Goal: Transaction & Acquisition: Purchase product/service

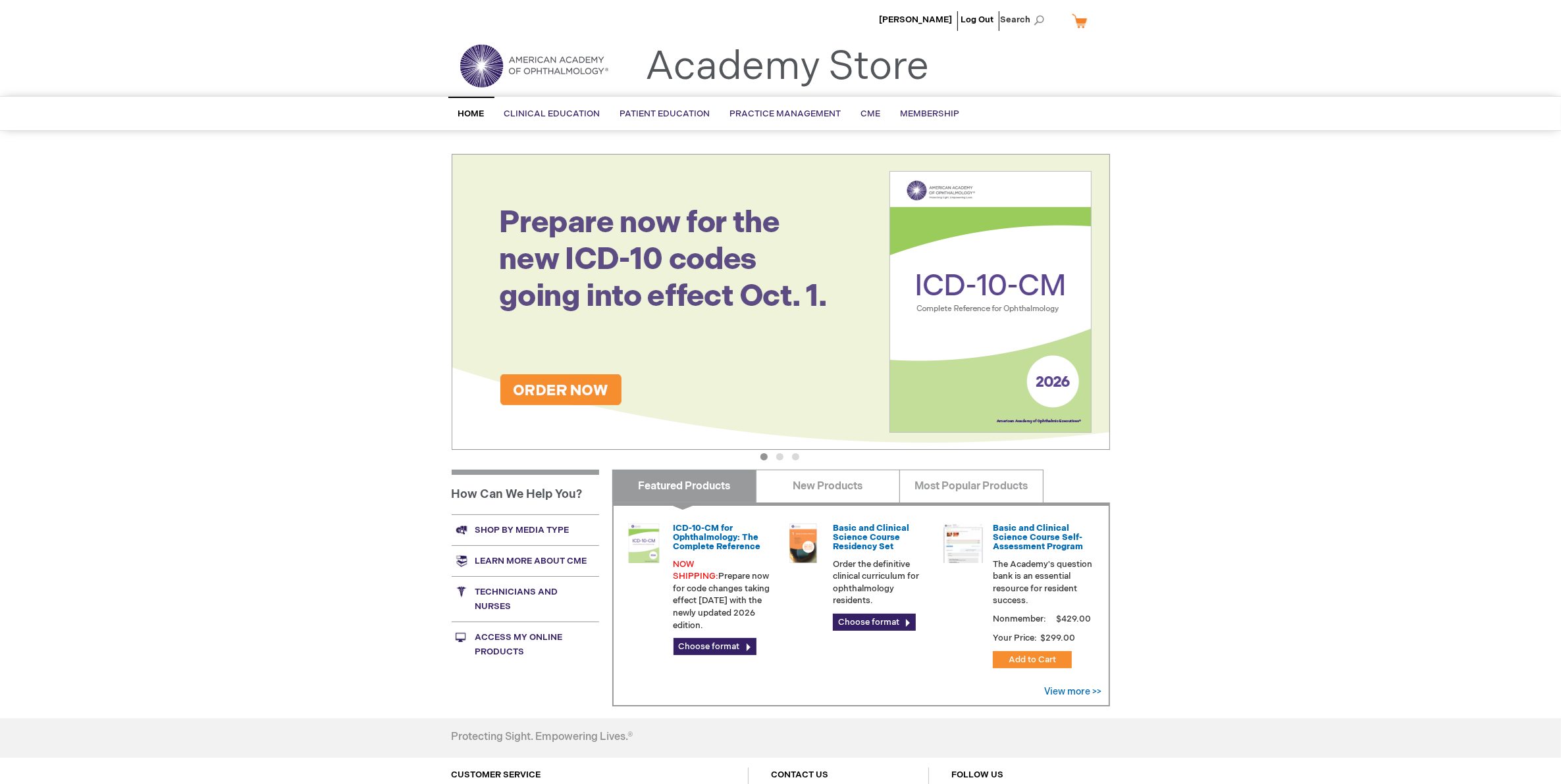
click at [521, 531] on link "Shop by media type" at bounding box center [525, 530] width 148 height 31
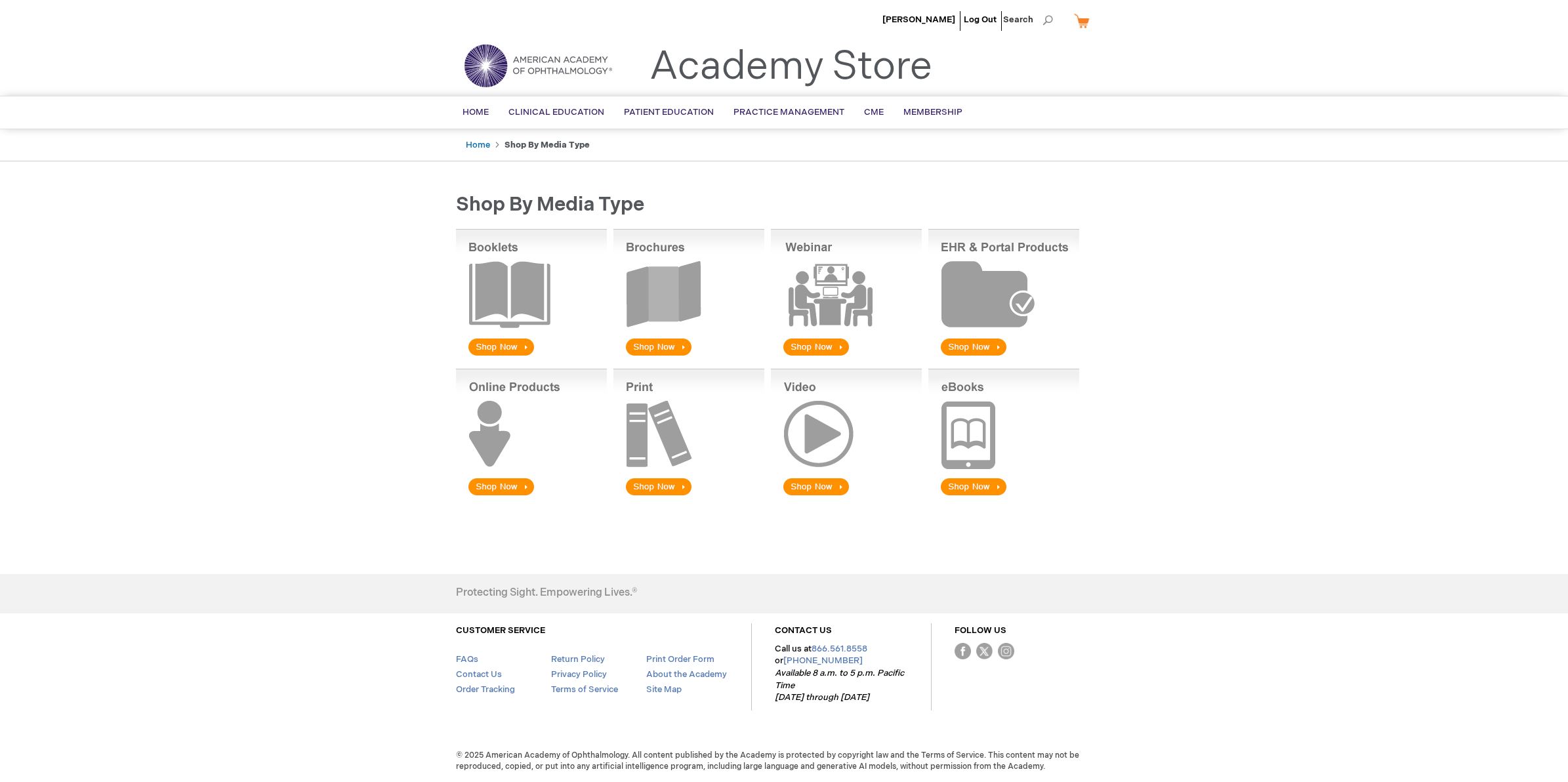
click at [657, 285] on img at bounding box center [688, 294] width 151 height 130
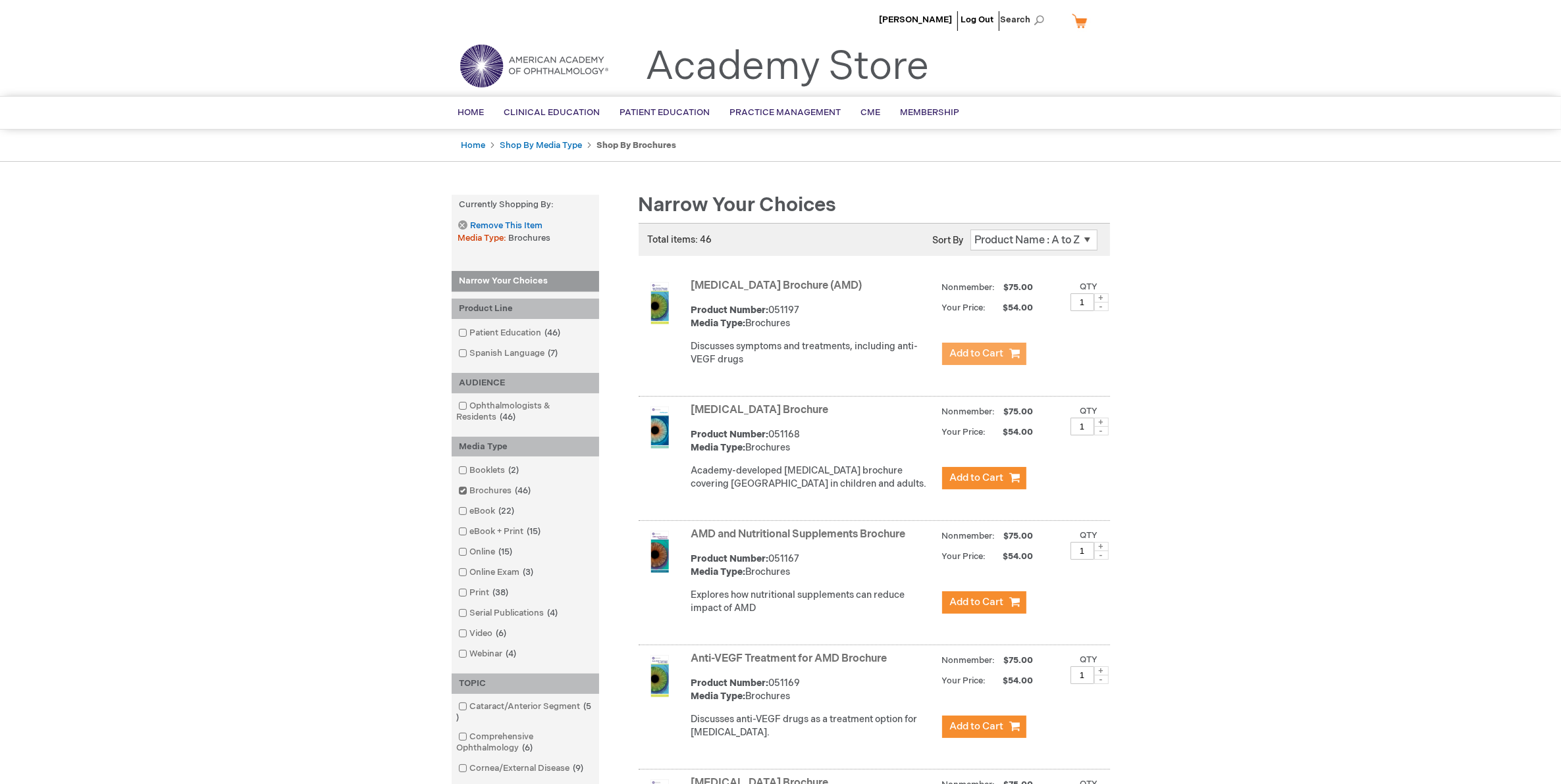
click at [975, 360] on span "Add to Cart" at bounding box center [977, 354] width 54 height 13
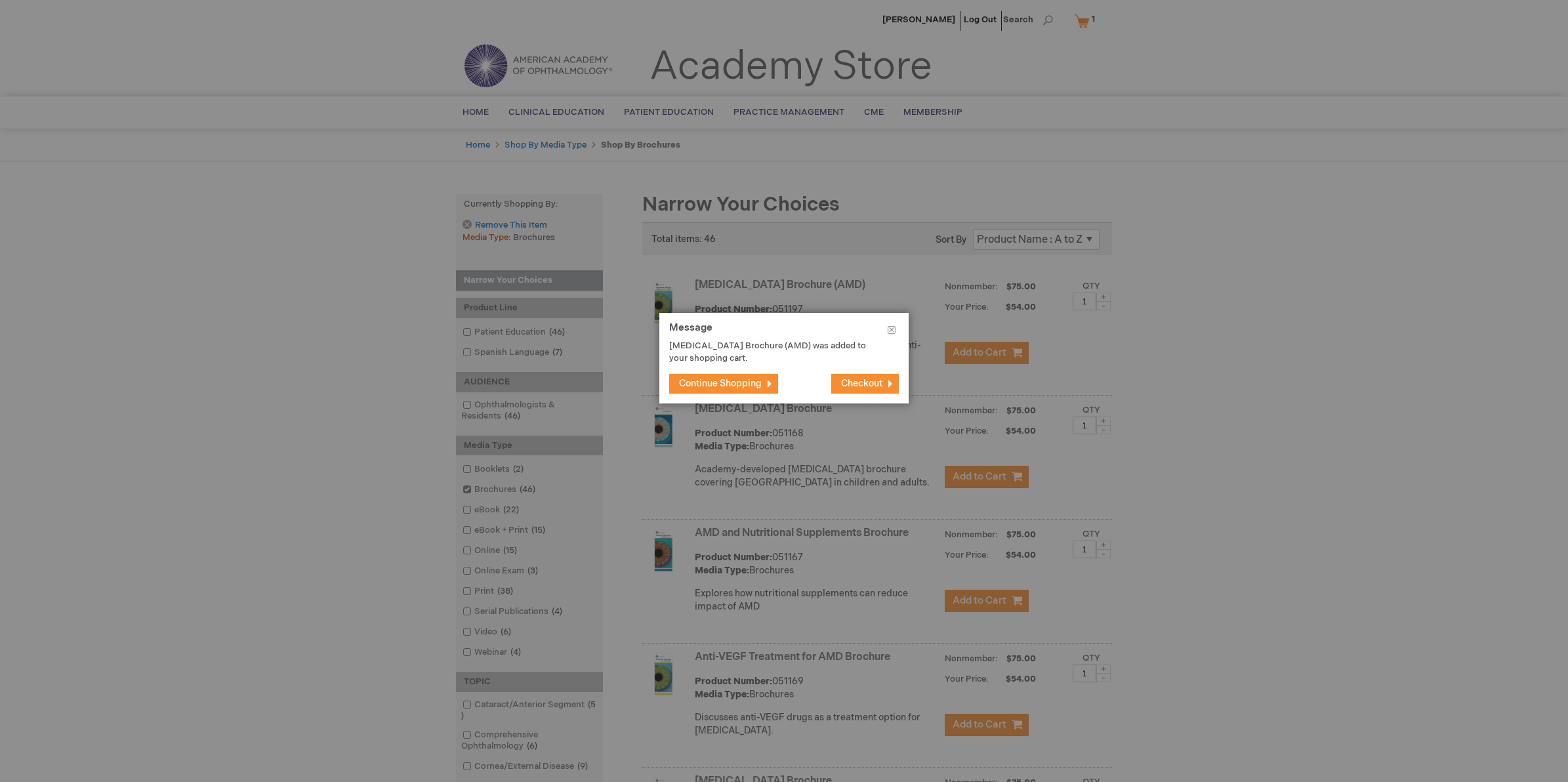
click at [694, 378] on span "Continue Shopping" at bounding box center [720, 384] width 83 height 11
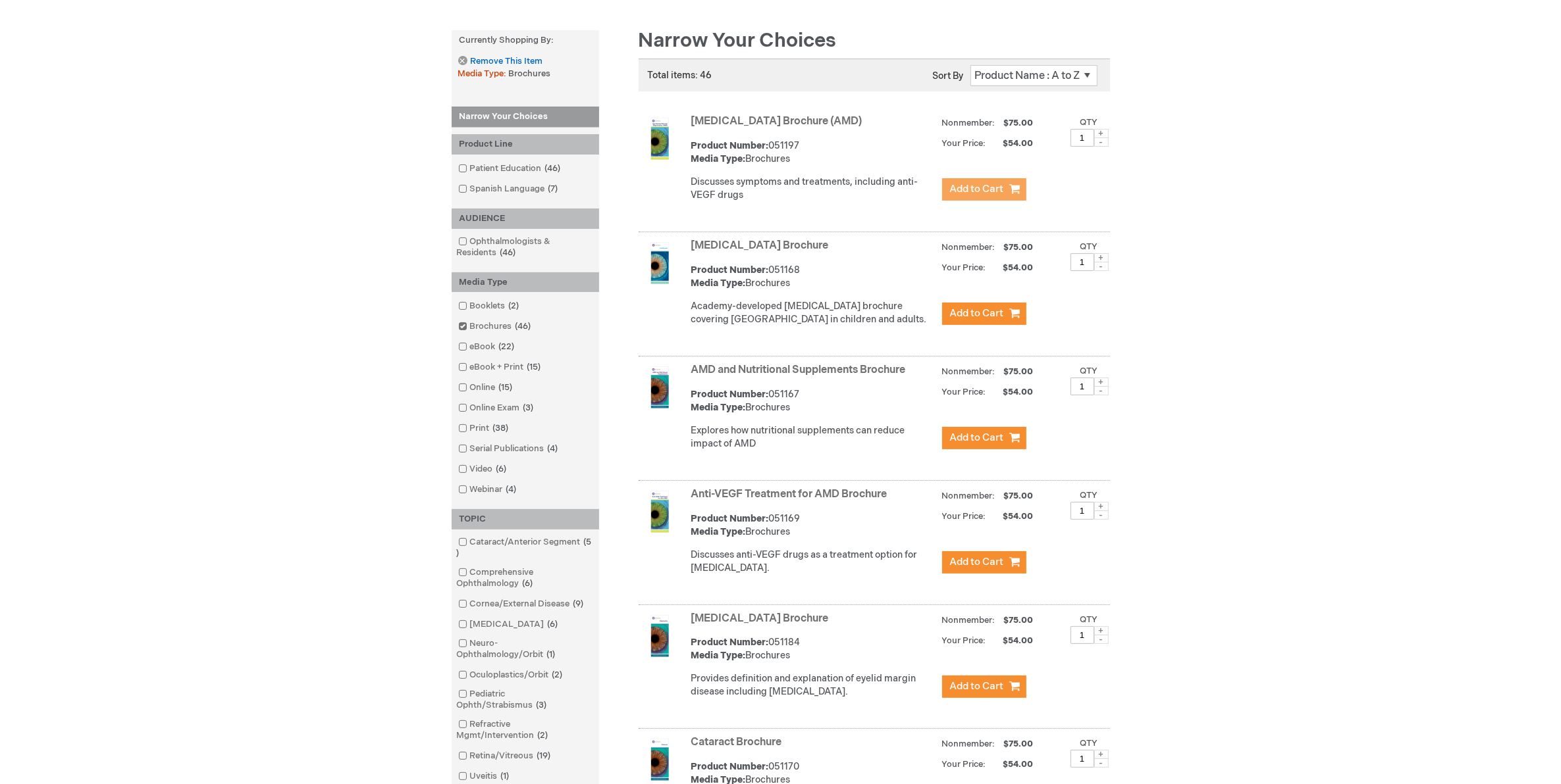
scroll to position [82, 0]
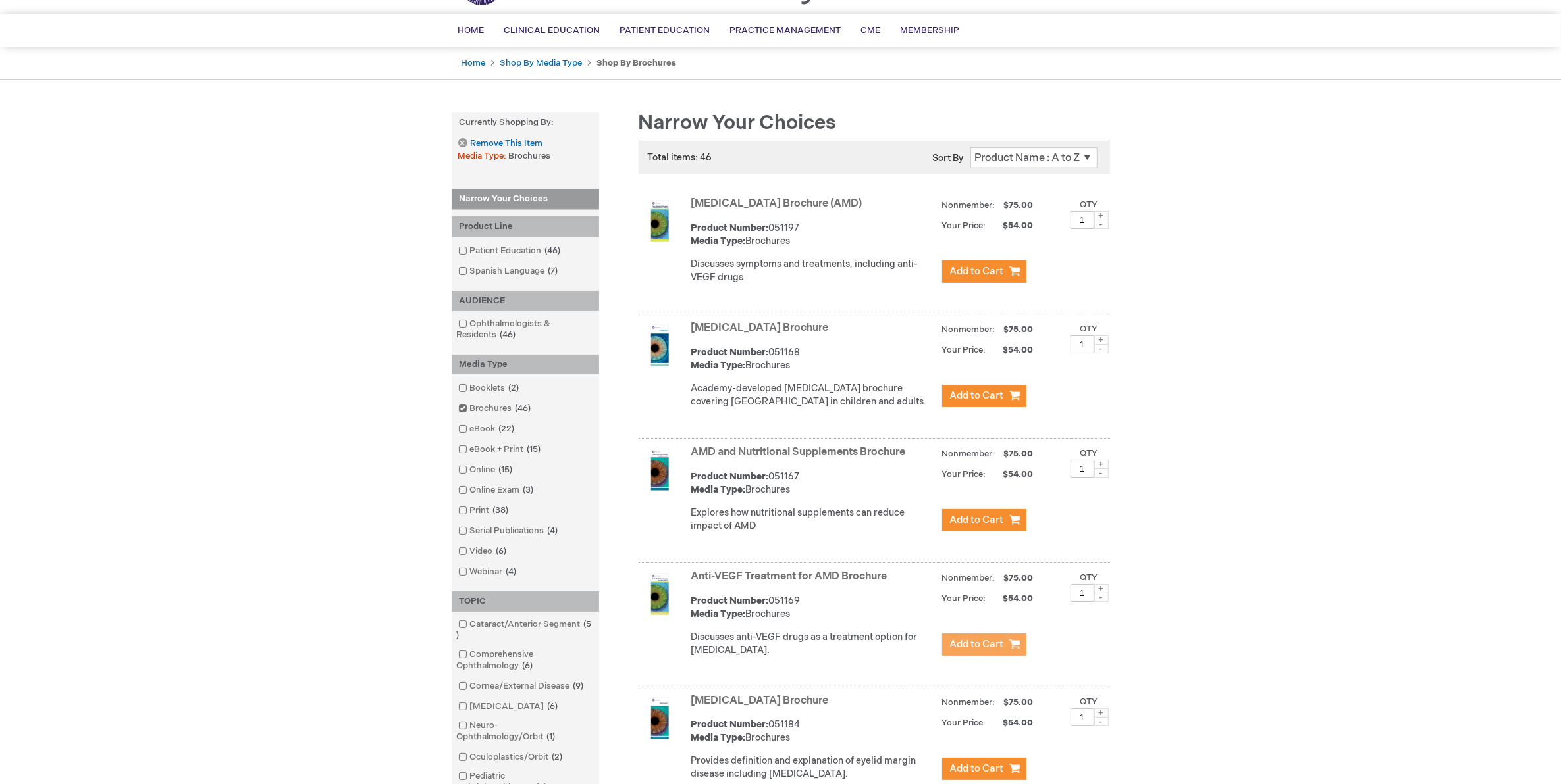
click at [953, 651] on span "Add to Cart" at bounding box center [977, 645] width 54 height 13
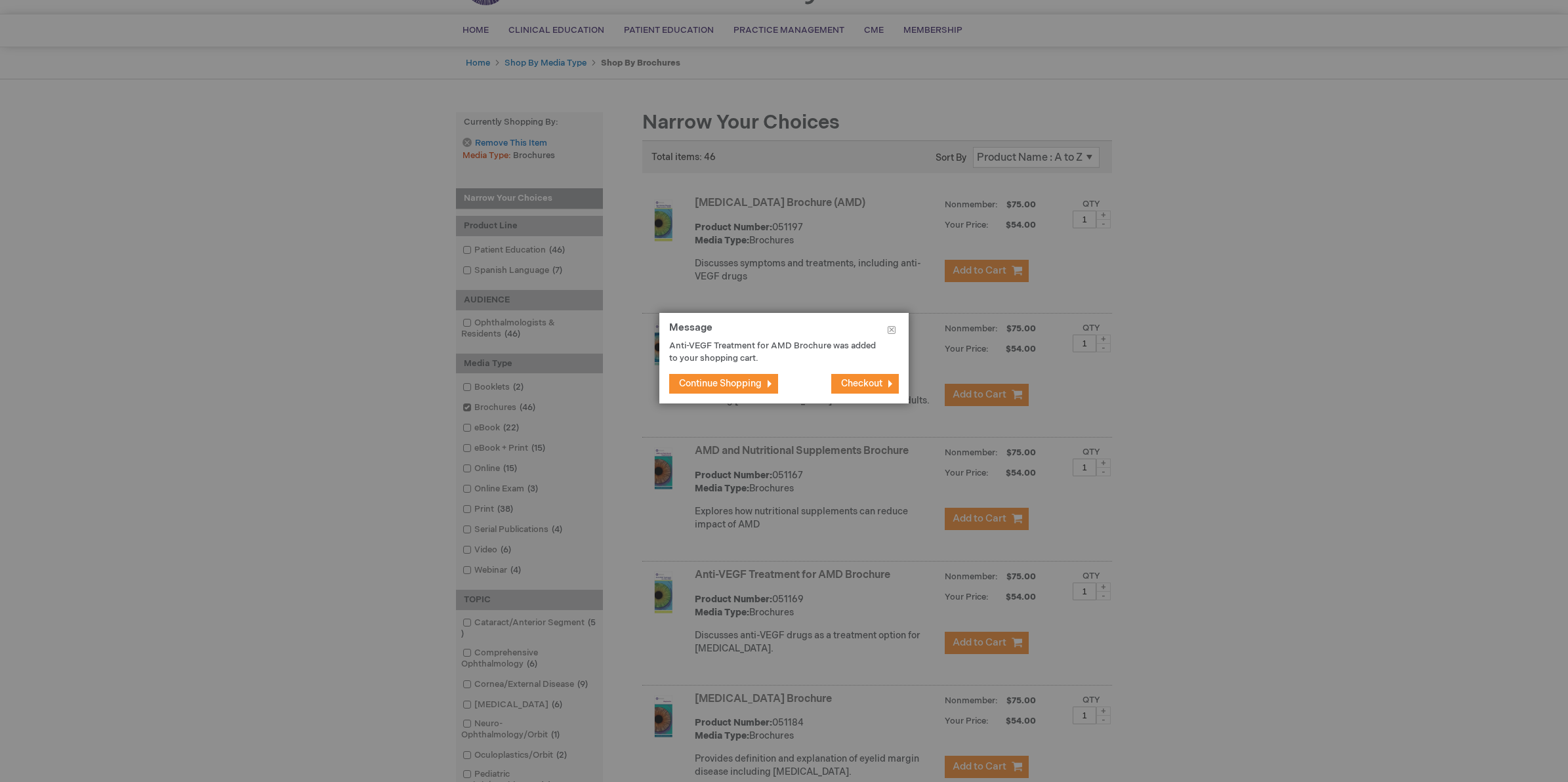
click at [738, 384] on span "Continue Shopping" at bounding box center [720, 384] width 83 height 11
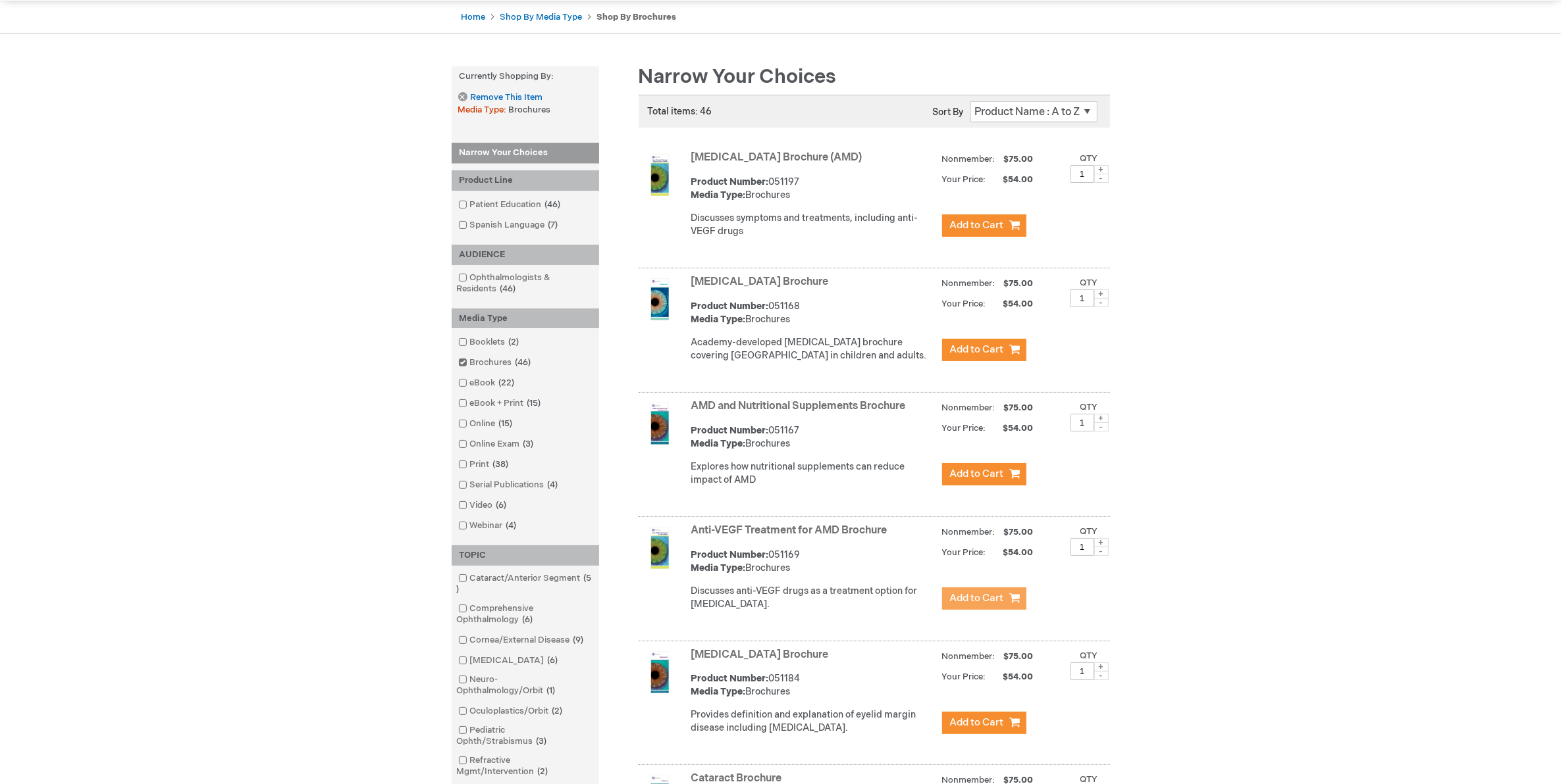
scroll to position [165, 0]
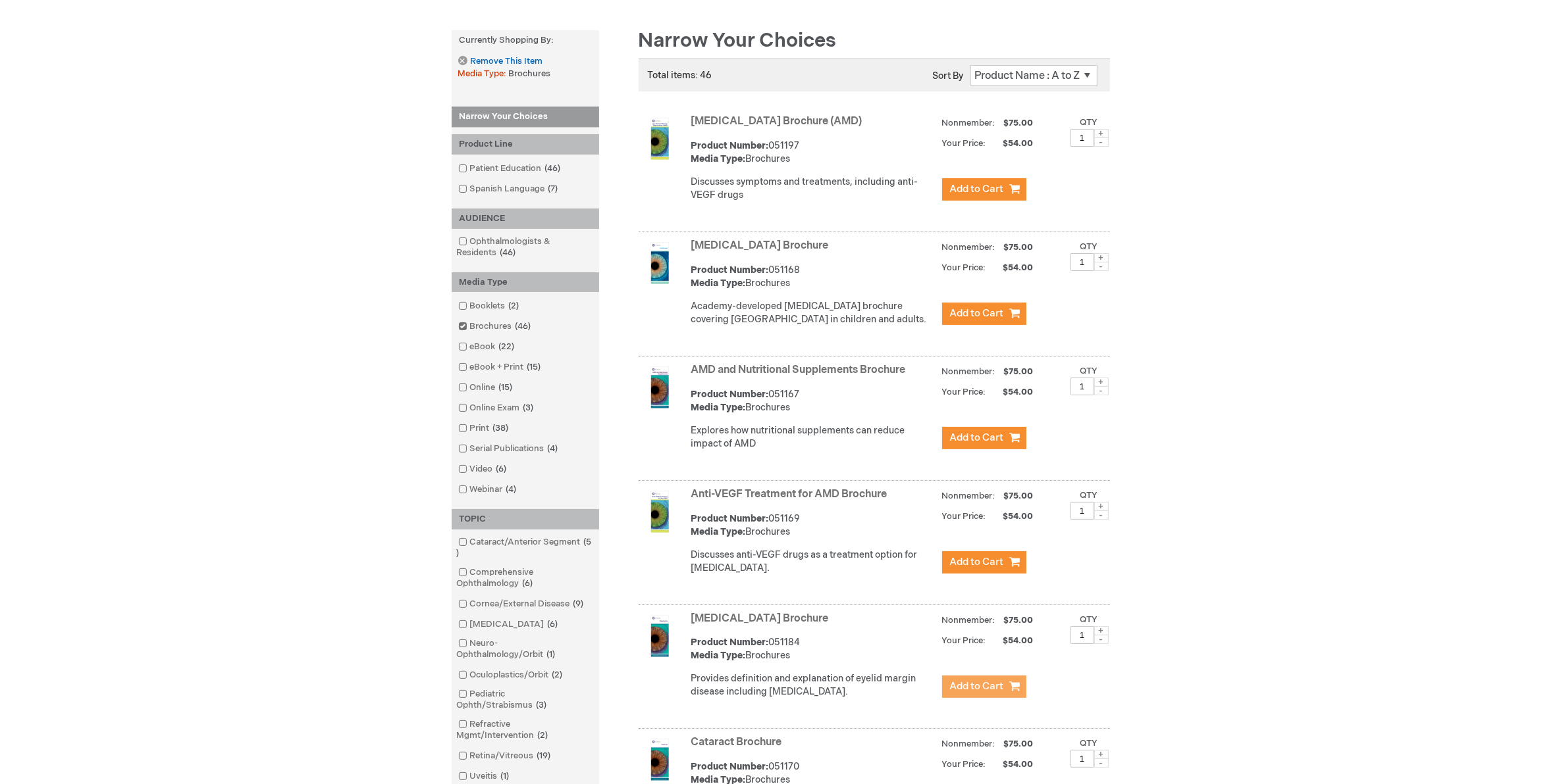
click at [973, 693] on span "Add to Cart" at bounding box center [977, 687] width 54 height 13
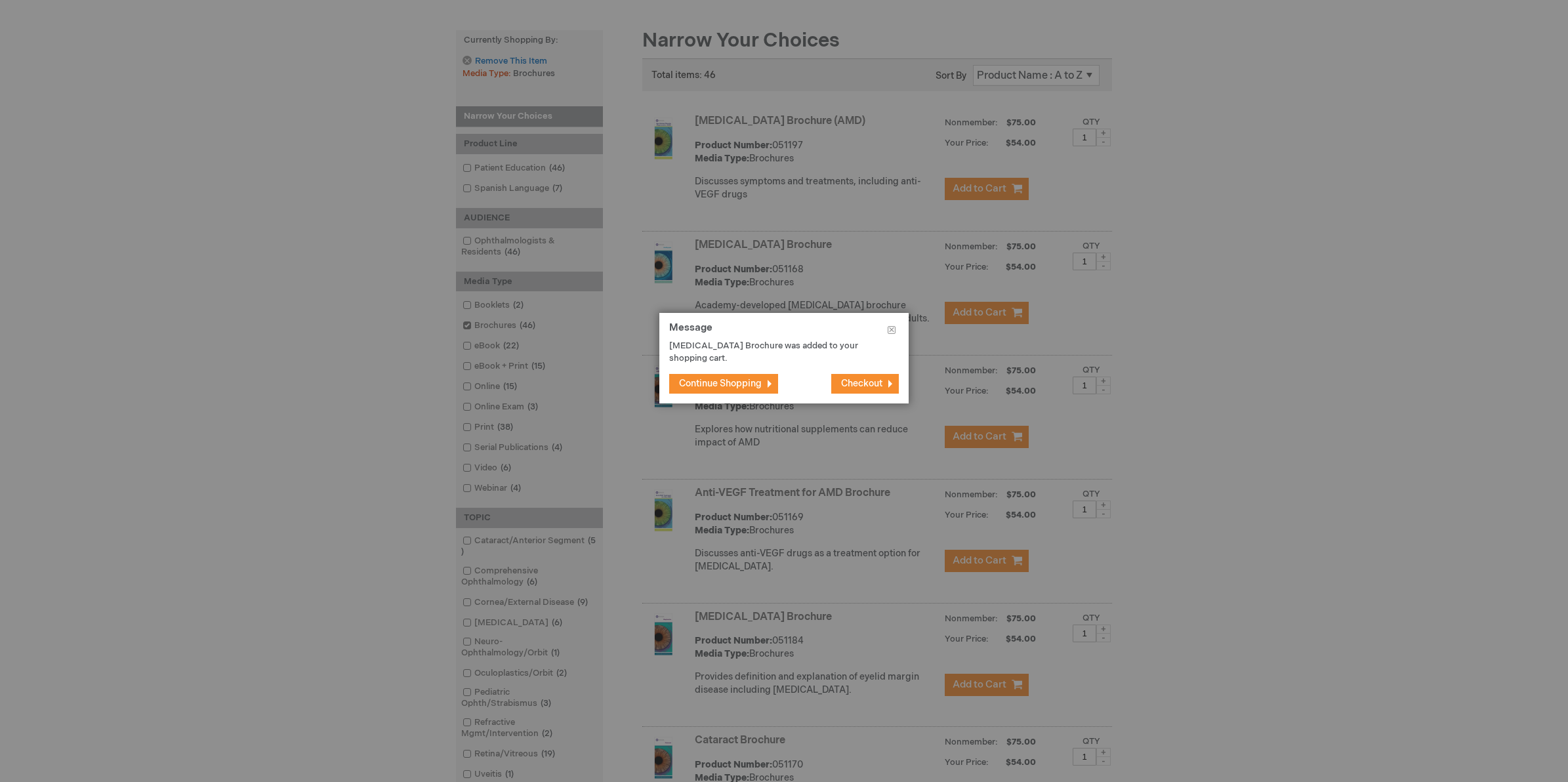
click at [700, 379] on span "Continue Shopping" at bounding box center [720, 384] width 83 height 11
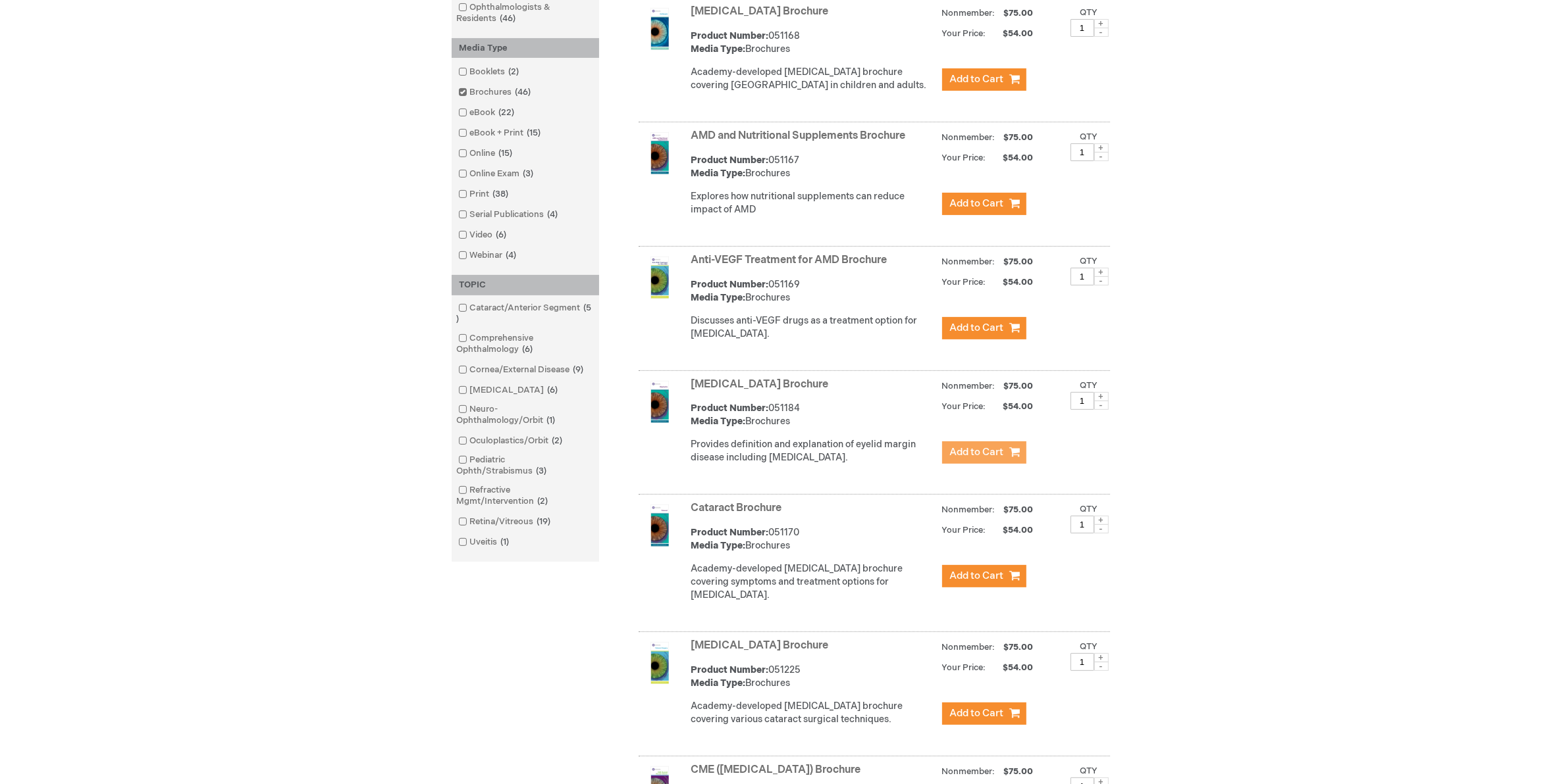
scroll to position [412, 0]
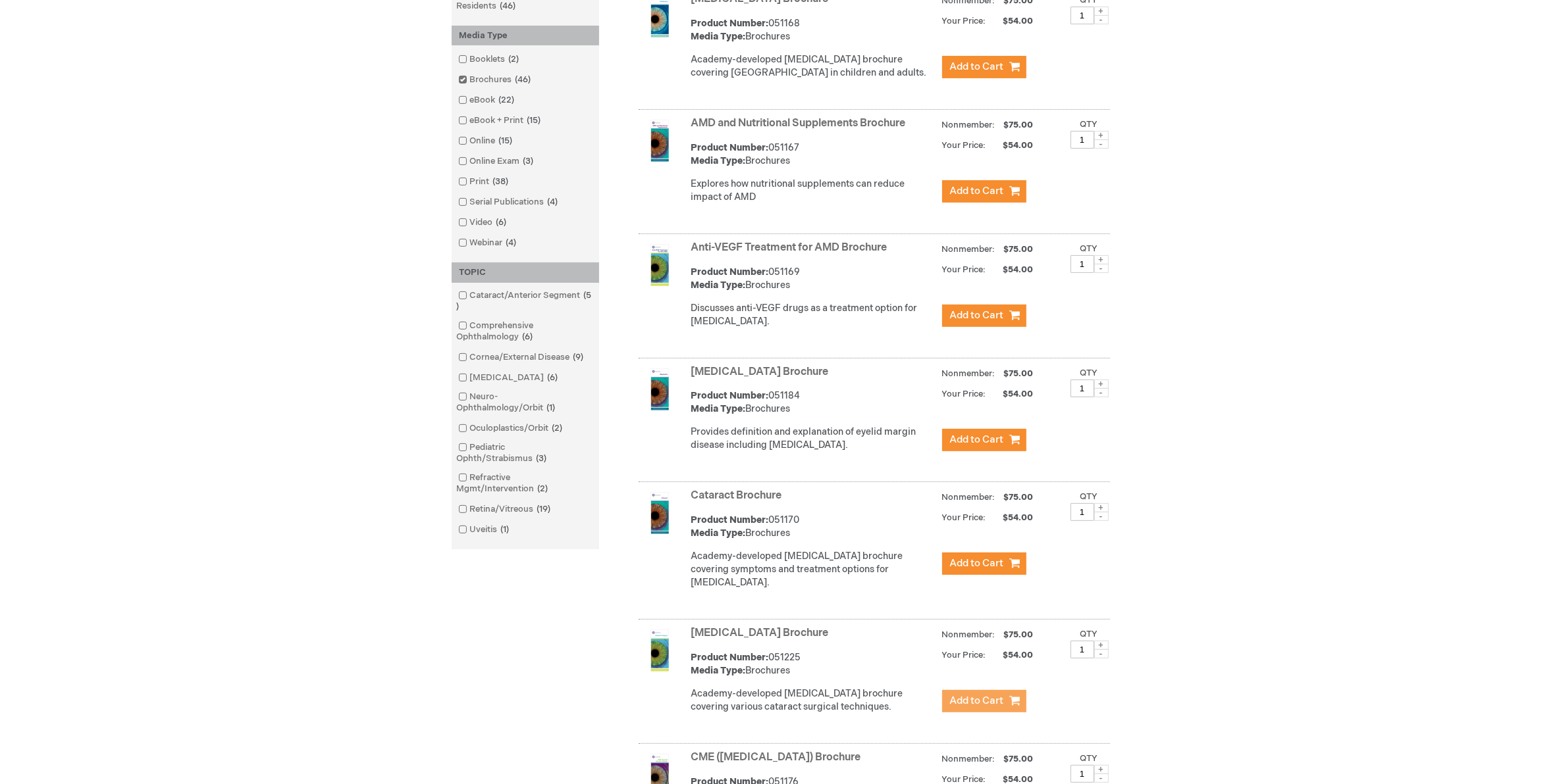
click at [956, 707] on span "Add to Cart" at bounding box center [977, 701] width 54 height 13
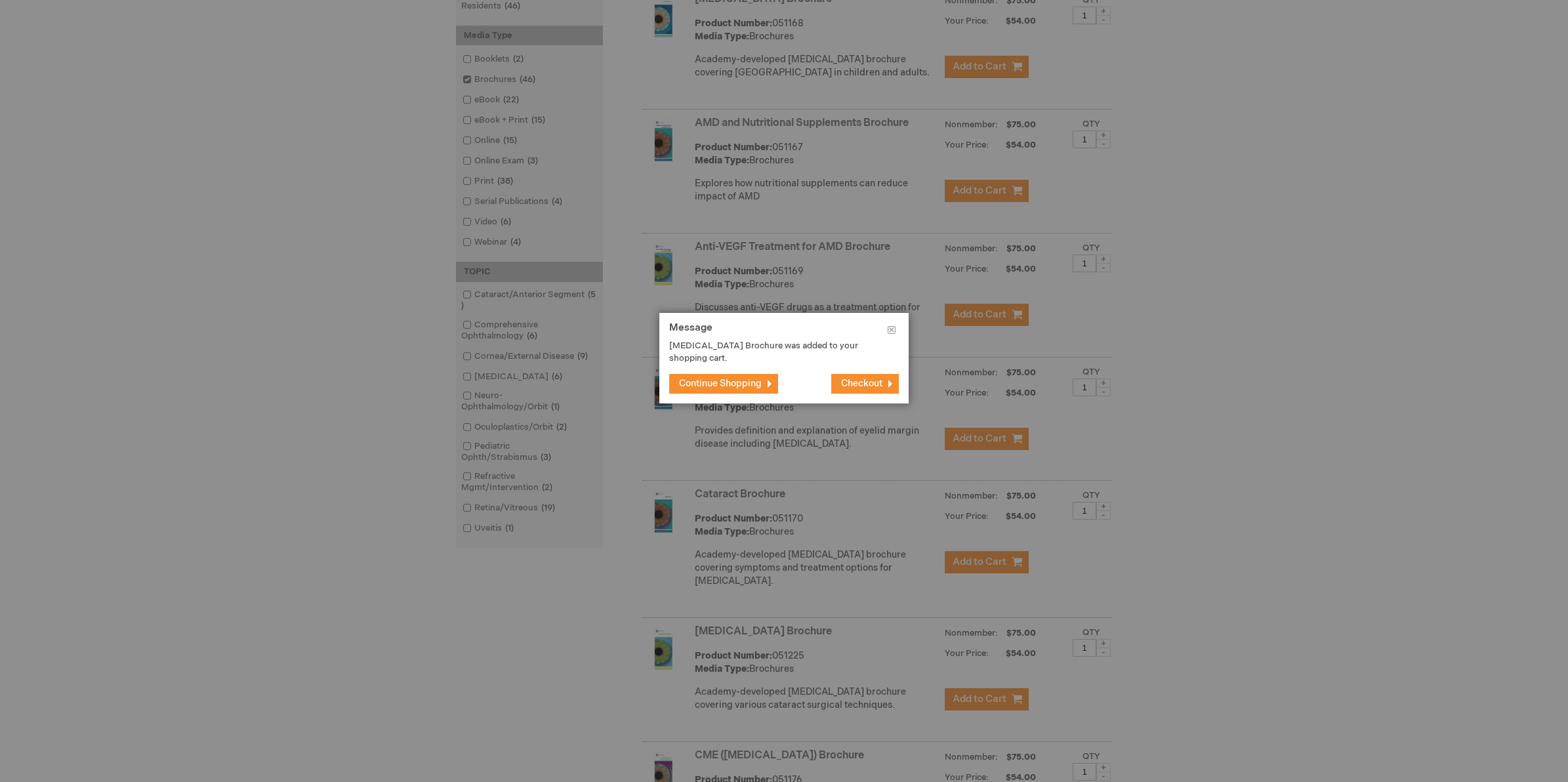
click at [712, 384] on span "Continue Shopping" at bounding box center [720, 384] width 83 height 11
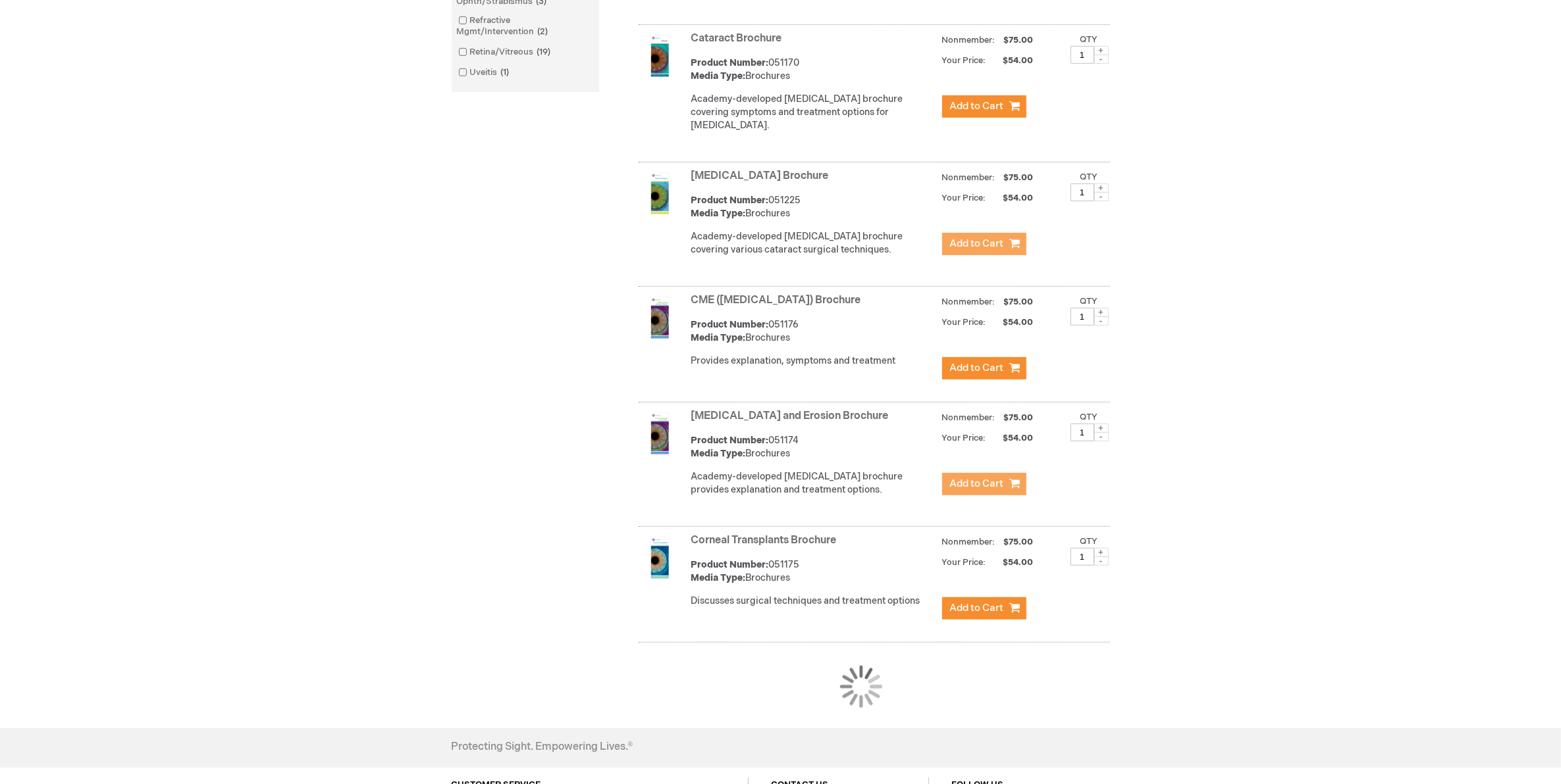
scroll to position [987, 0]
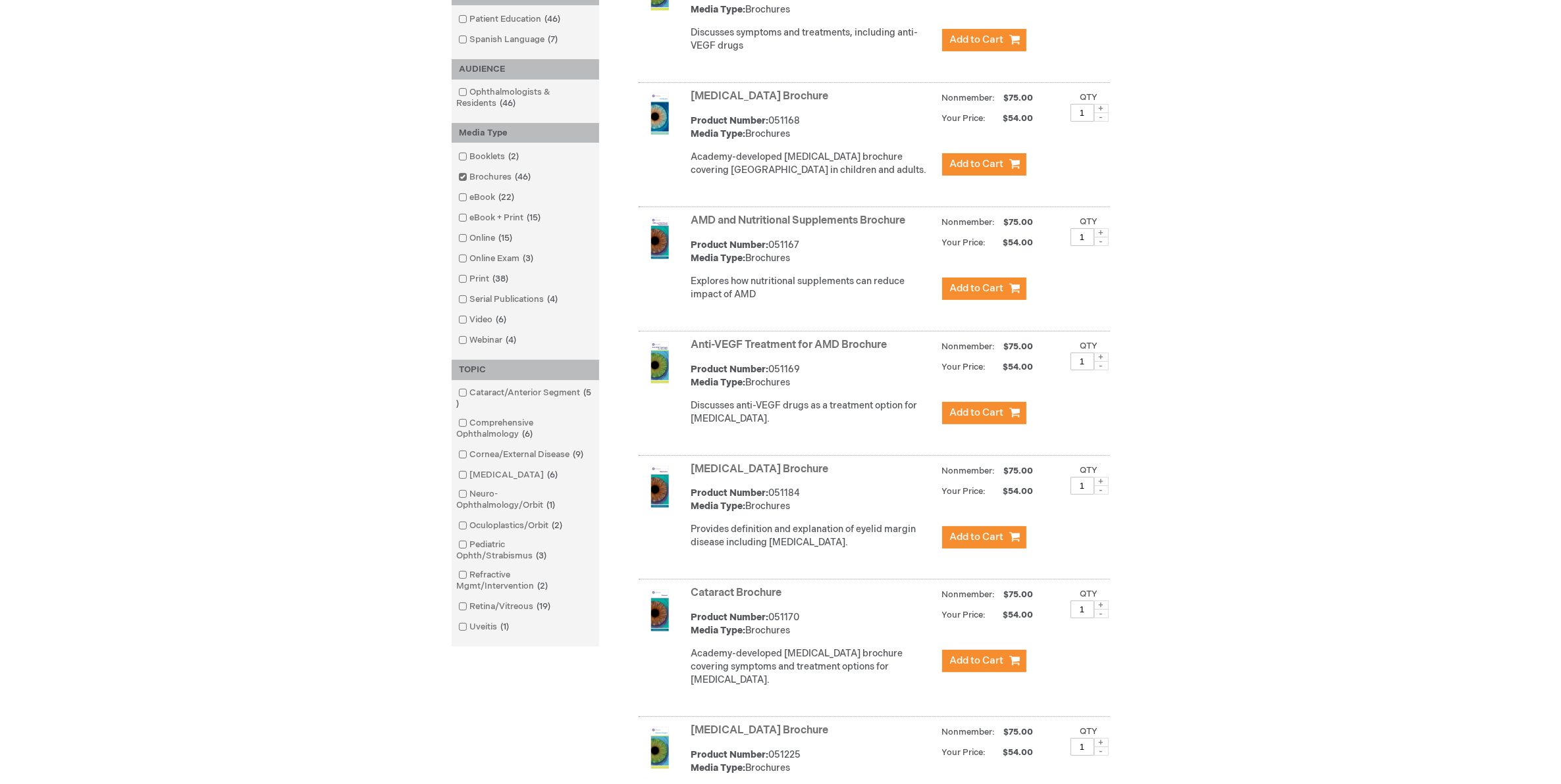
scroll to position [250, 0]
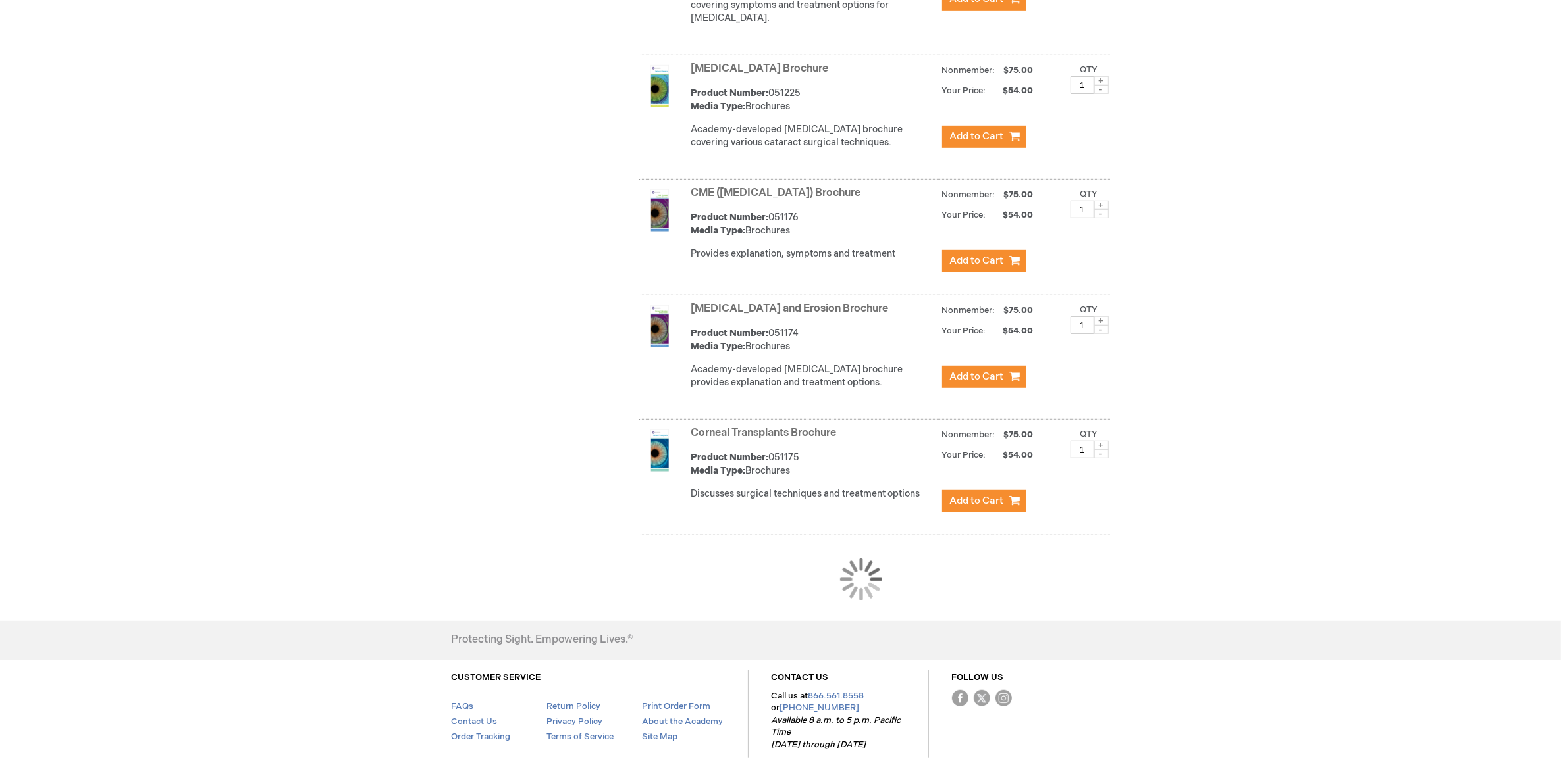
scroll to position [1012, 0]
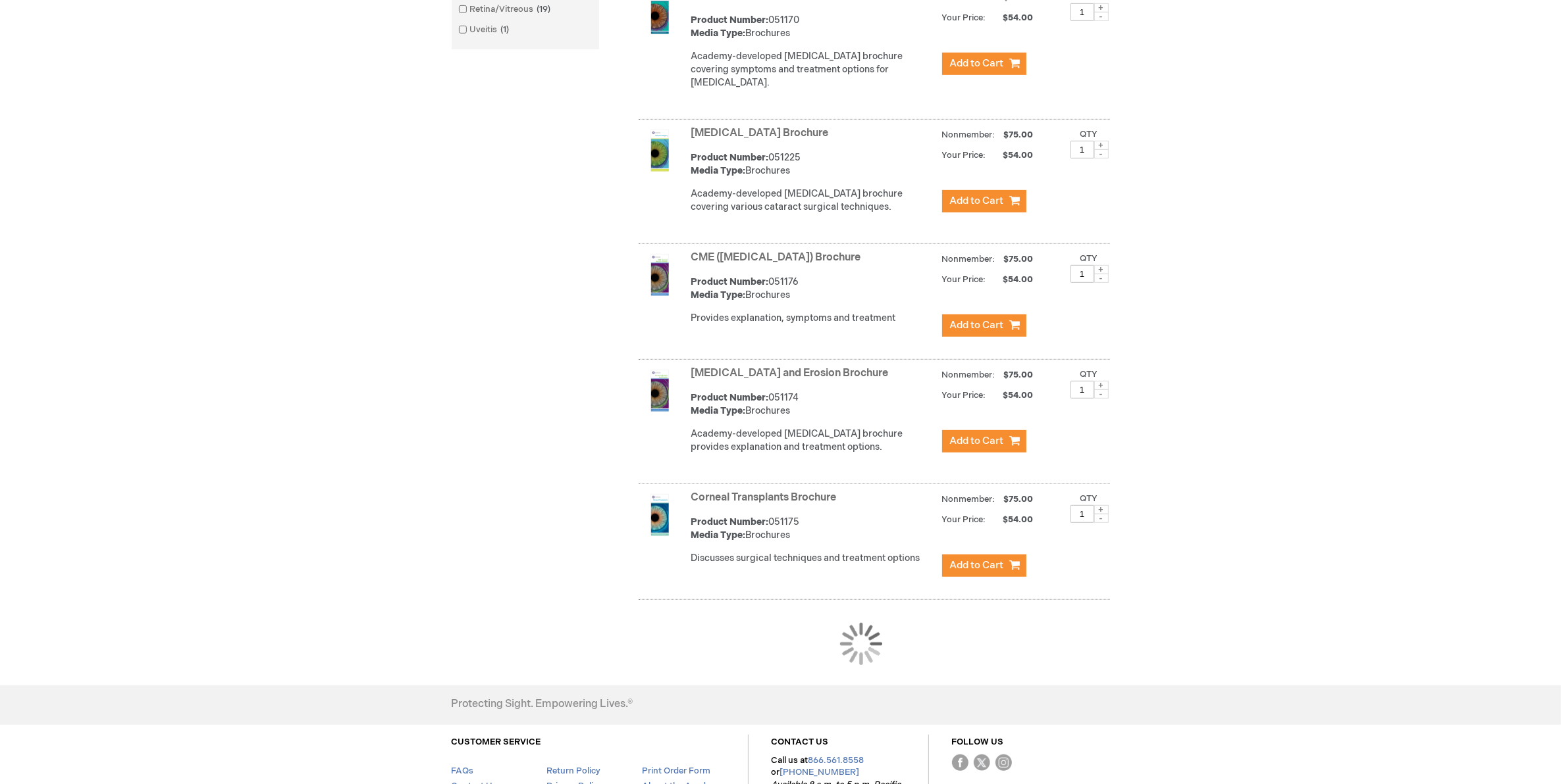
scroll to position [972, 0]
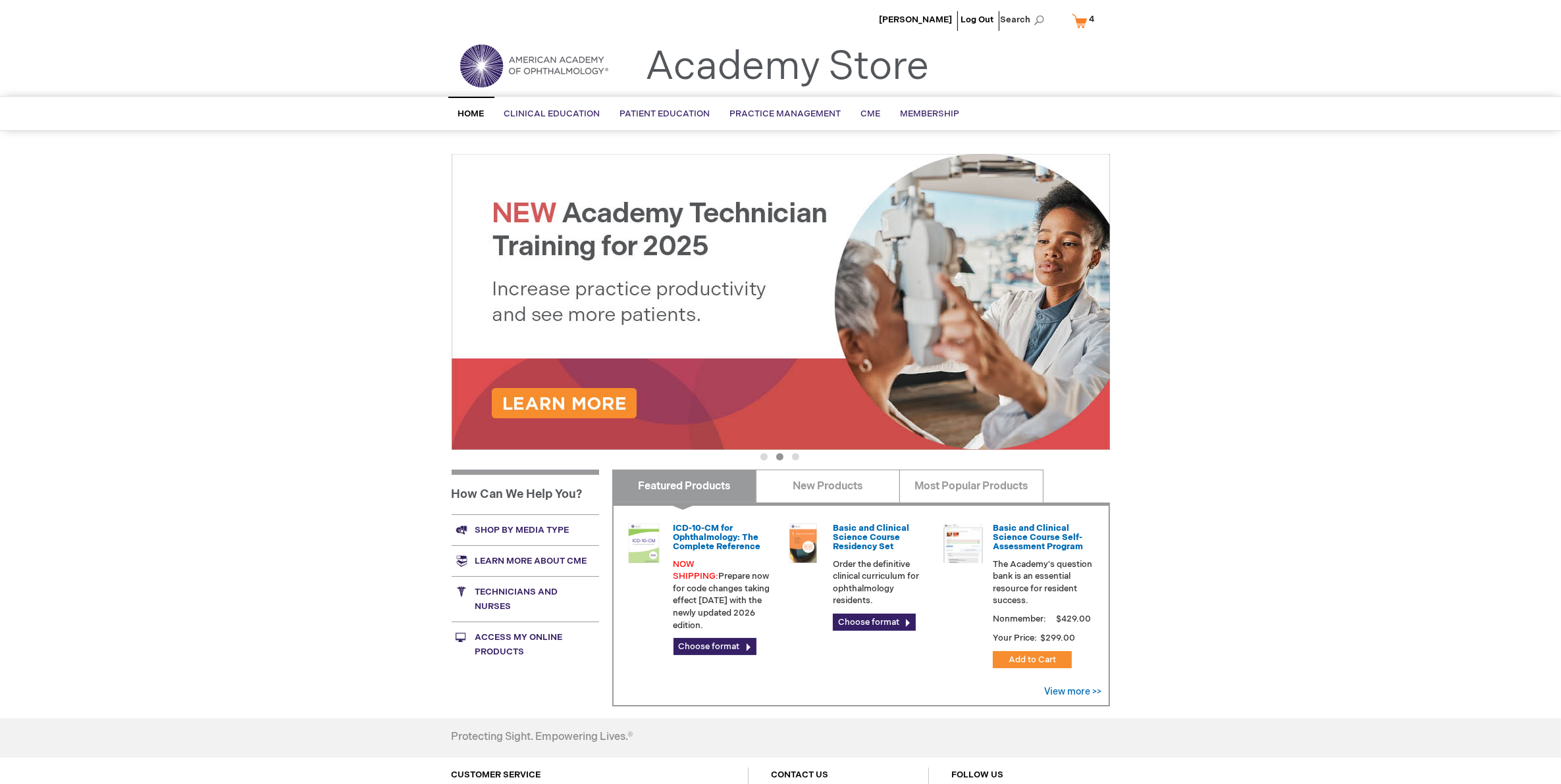
click at [543, 524] on link "Shop by media type" at bounding box center [525, 530] width 148 height 31
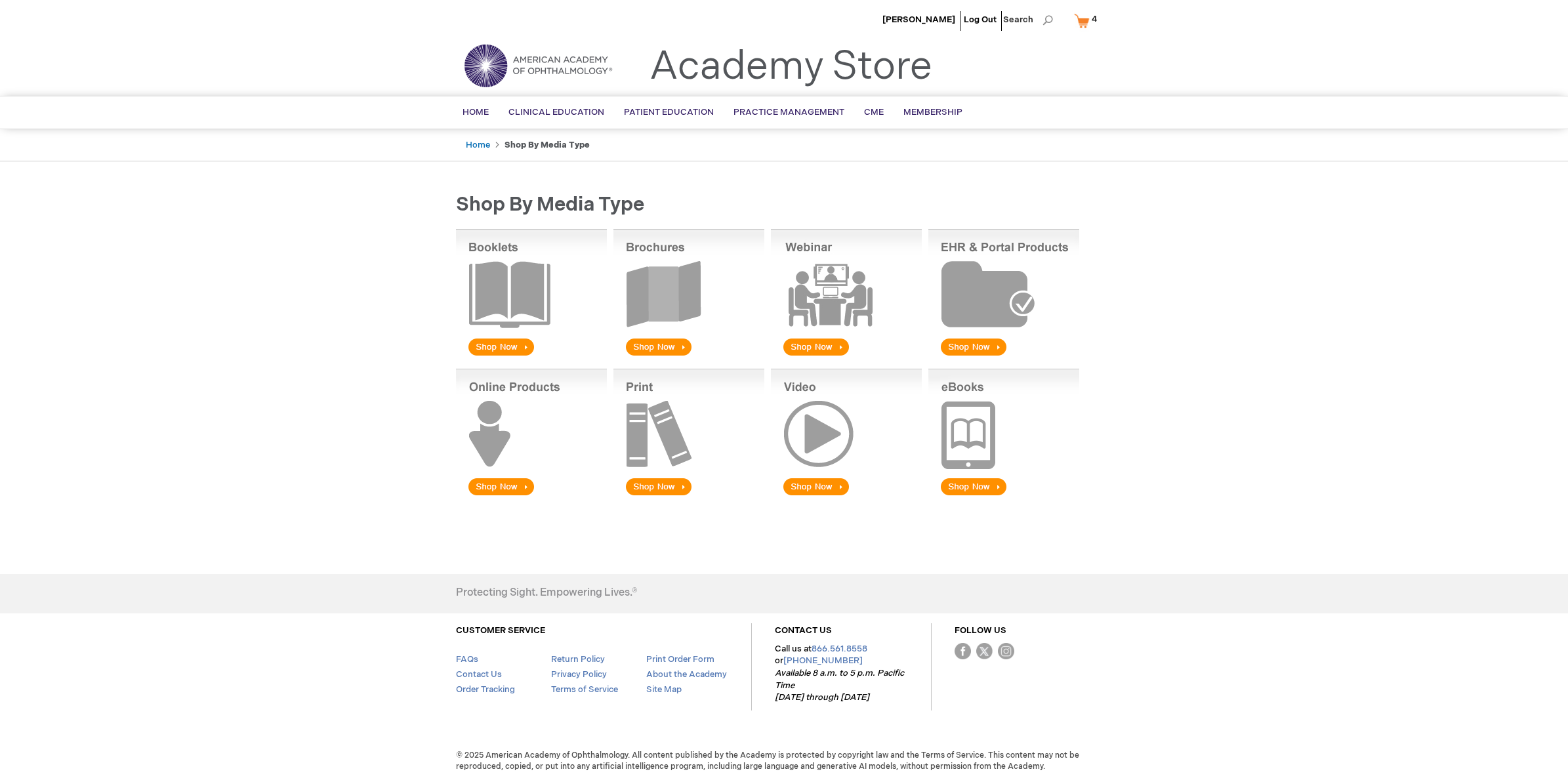
click at [689, 290] on img at bounding box center [688, 294] width 151 height 130
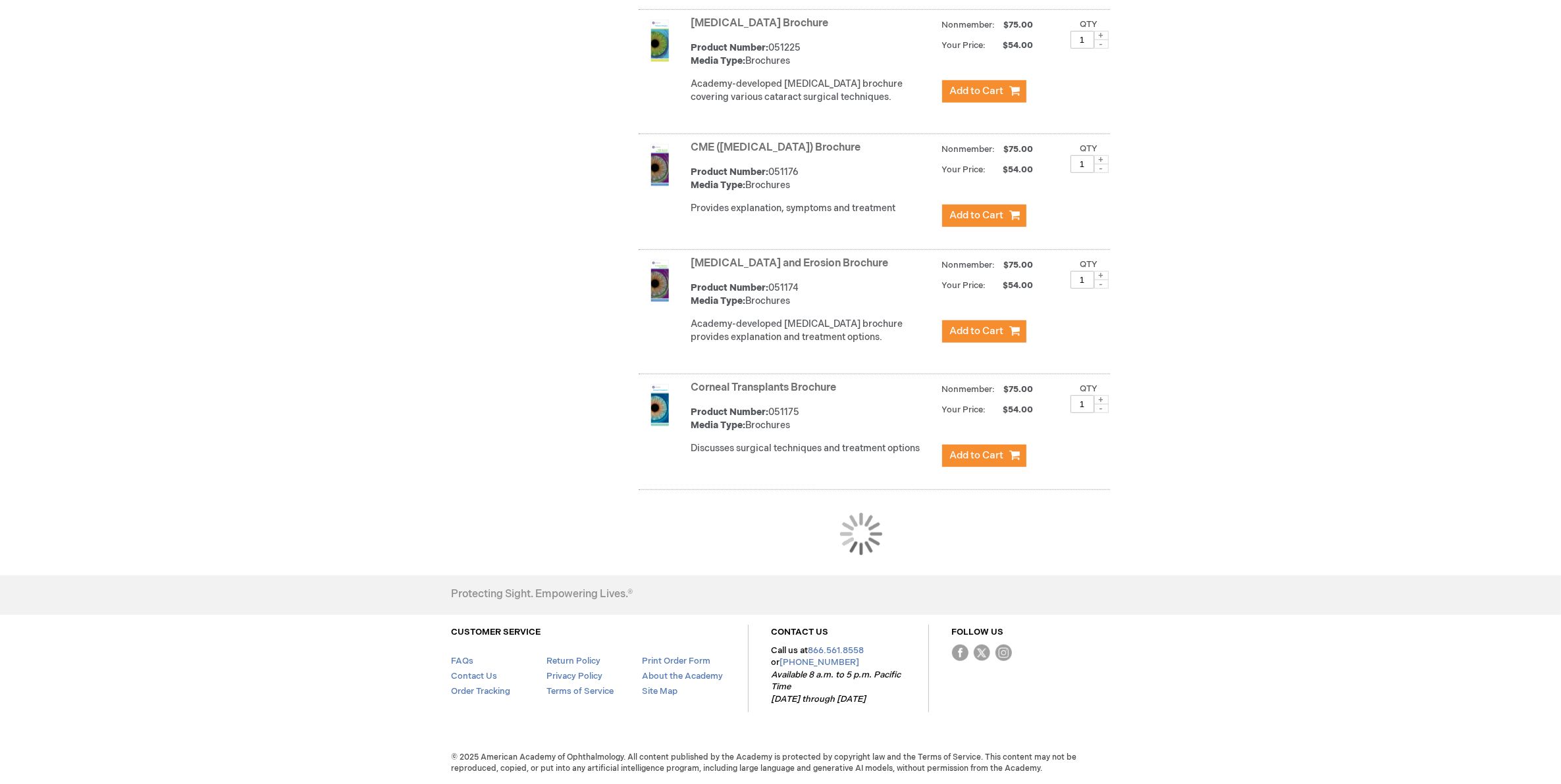
scroll to position [1037, 0]
